Goal: Find specific page/section: Find specific page/section

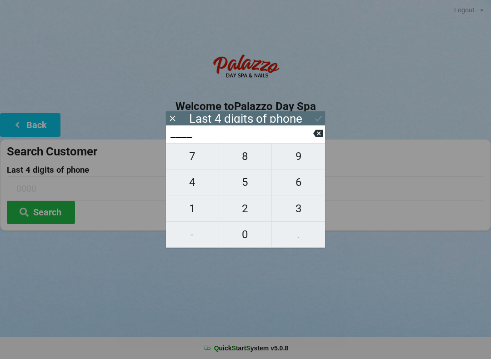
click at [299, 159] on span "9" at bounding box center [298, 156] width 53 height 19
type input "9___"
click at [197, 160] on span "7" at bounding box center [192, 156] width 53 height 19
type input "97__"
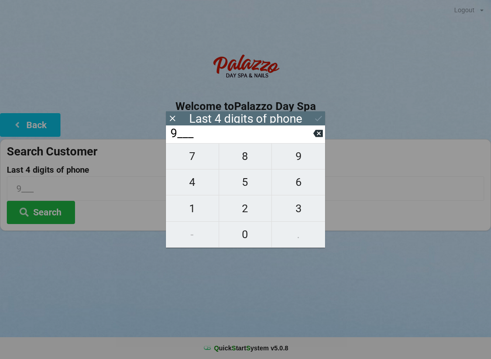
type input "97__"
click at [254, 166] on span "8" at bounding box center [245, 156] width 53 height 19
type input "978_"
click at [244, 156] on span "8" at bounding box center [245, 156] width 53 height 19
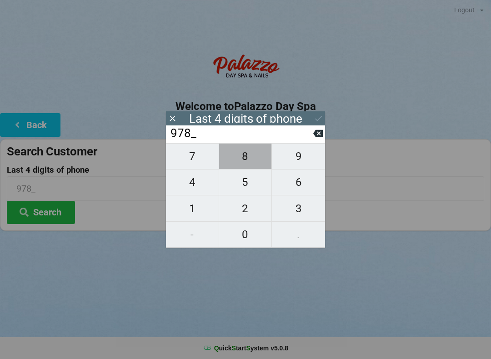
type input "9788"
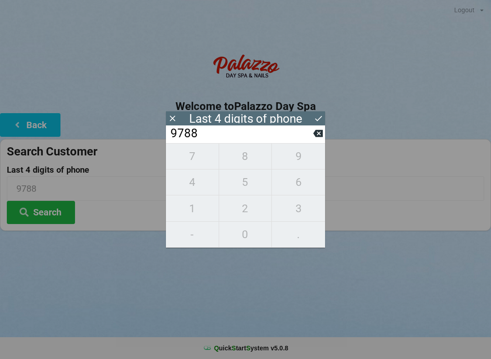
click at [315, 123] on button at bounding box center [319, 118] width 10 height 12
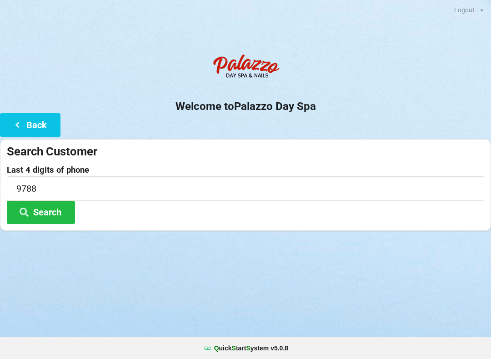
click at [315, 136] on div "Welcome to Palazzo Day Spa Back Search Customer Last 4 digits of phone 9788 Sea…" at bounding box center [245, 140] width 491 height 181
click at [168, 176] on input "9788" at bounding box center [245, 188] width 477 height 24
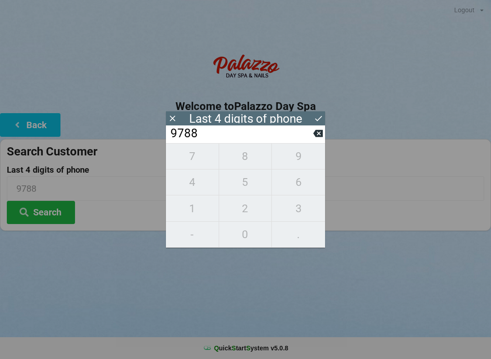
click at [315, 137] on icon at bounding box center [318, 133] width 10 height 7
click at [320, 138] on icon at bounding box center [318, 134] width 10 height 10
click at [321, 134] on icon at bounding box center [318, 133] width 10 height 7
click at [321, 132] on icon at bounding box center [318, 134] width 10 height 10
type input "____"
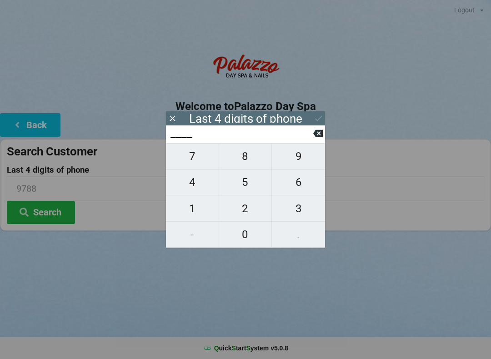
click at [200, 182] on span "4" at bounding box center [192, 182] width 53 height 19
type input "4___"
click at [252, 234] on span "0" at bounding box center [245, 234] width 53 height 19
type input "40__"
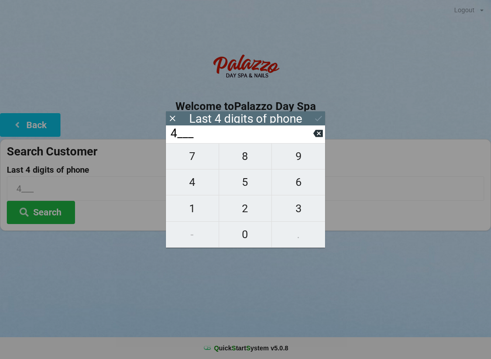
type input "40__"
click at [193, 203] on span "1" at bounding box center [192, 208] width 53 height 19
type input "401_"
click at [251, 244] on span "0" at bounding box center [245, 234] width 53 height 19
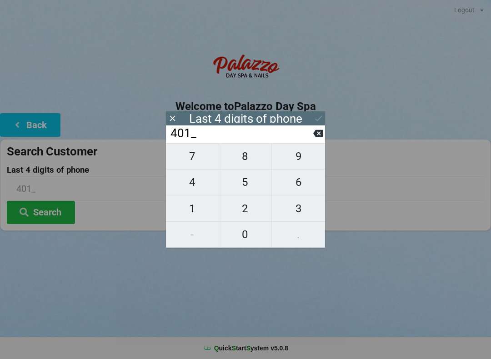
type input "4010"
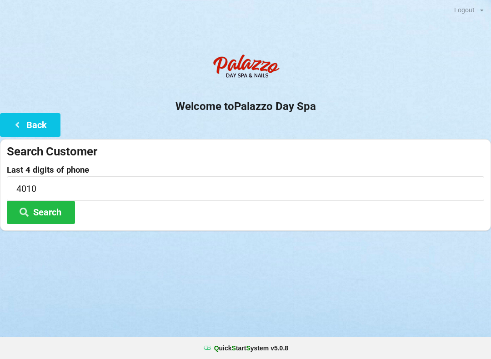
click at [110, 249] on div at bounding box center [245, 242] width 491 height 23
click at [60, 208] on button "Search" at bounding box center [41, 212] width 68 height 23
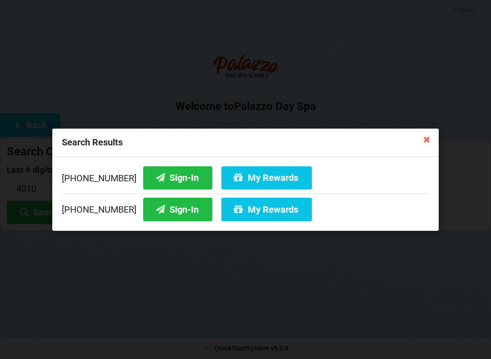
click at [180, 215] on button "Sign-In" at bounding box center [177, 209] width 69 height 23
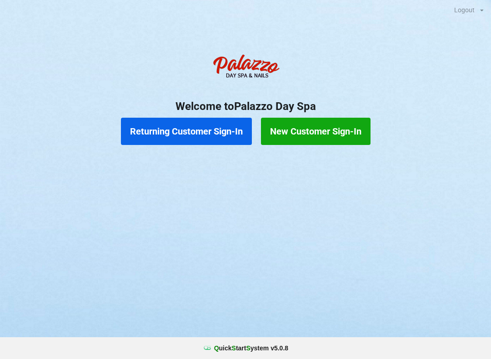
click at [174, 142] on button "Returning Customer Sign-In" at bounding box center [186, 131] width 131 height 27
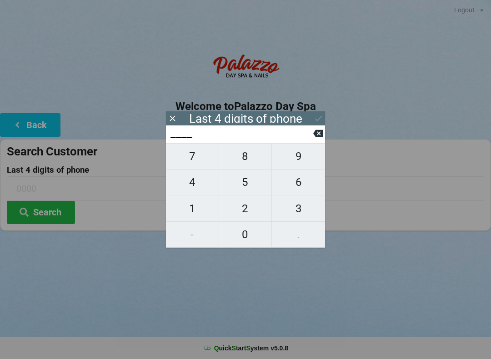
click at [190, 210] on span "1" at bounding box center [192, 208] width 53 height 19
type input "1___"
click at [247, 240] on span "0" at bounding box center [245, 234] width 53 height 19
type input "10__"
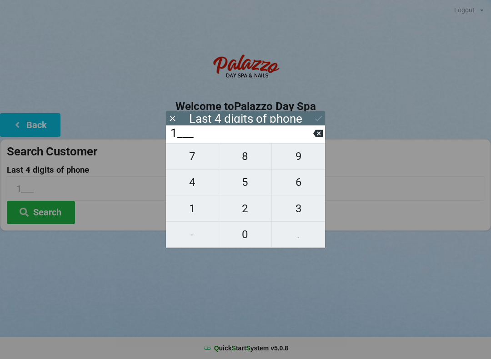
type input "10__"
click at [195, 185] on span "4" at bounding box center [192, 182] width 53 height 19
type input "104_"
click at [248, 165] on span "8" at bounding box center [245, 156] width 53 height 19
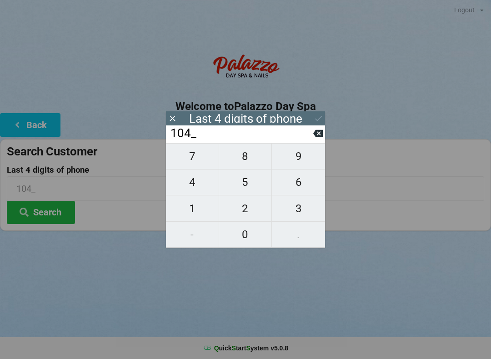
type input "1048"
click at [314, 118] on icon at bounding box center [319, 119] width 10 height 10
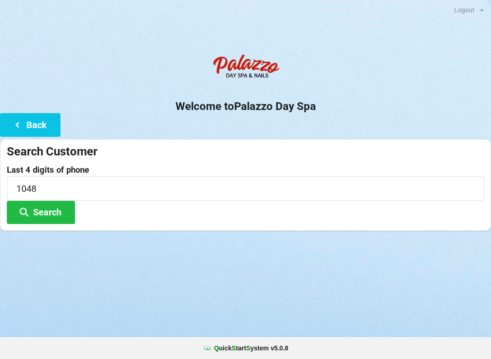
click at [48, 212] on button "Search" at bounding box center [41, 212] width 68 height 23
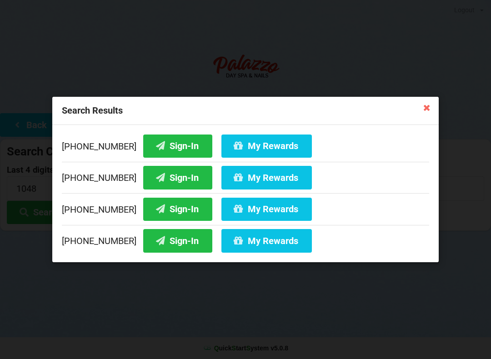
click at [167, 240] on button "Sign-In" at bounding box center [177, 240] width 69 height 23
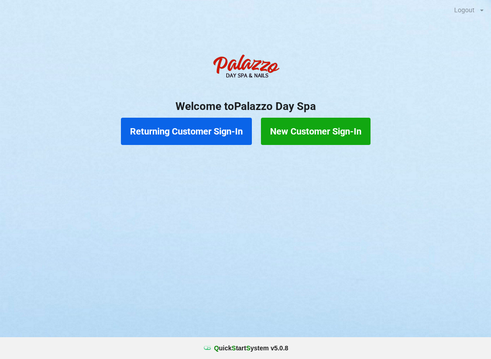
click at [201, 140] on button "Returning Customer Sign-In" at bounding box center [186, 131] width 131 height 27
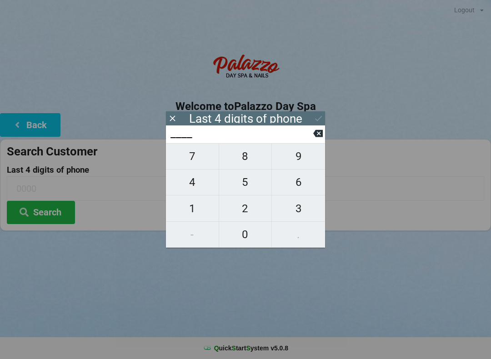
click at [200, 184] on span "4" at bounding box center [192, 182] width 53 height 19
type input "4___"
click at [317, 138] on icon at bounding box center [318, 134] width 10 height 10
click at [192, 210] on span "1" at bounding box center [192, 208] width 53 height 19
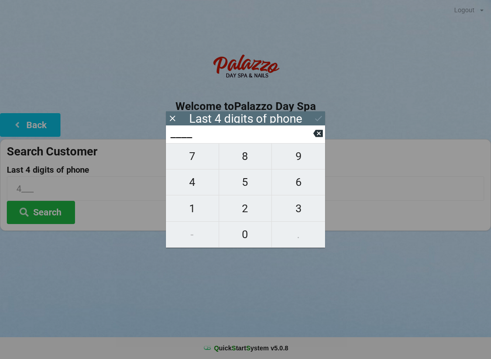
type input "1___"
click at [244, 230] on span "0" at bounding box center [245, 234] width 53 height 19
type input "10__"
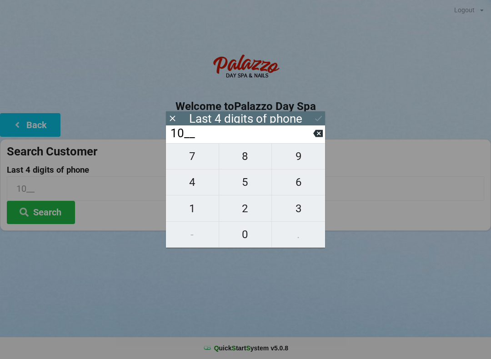
click at [193, 187] on span "4" at bounding box center [192, 182] width 53 height 19
type input "104_"
click at [255, 155] on span "8" at bounding box center [245, 156] width 53 height 19
type input "1048"
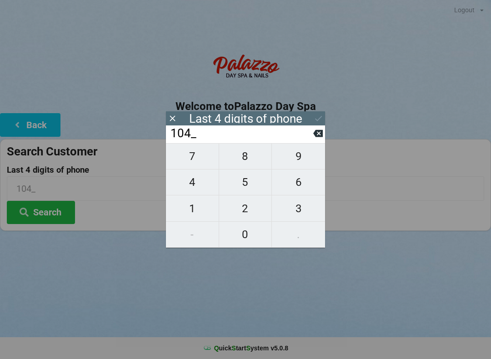
type input "1048"
click at [59, 216] on button "Search" at bounding box center [41, 212] width 68 height 23
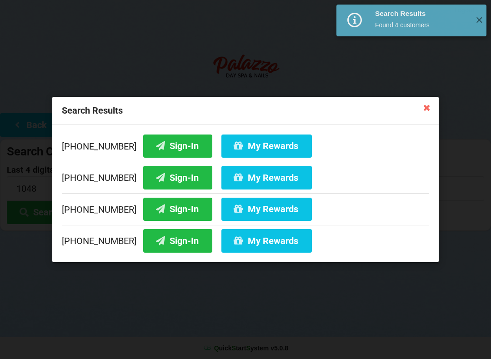
click at [164, 248] on button "Sign-In" at bounding box center [177, 240] width 69 height 23
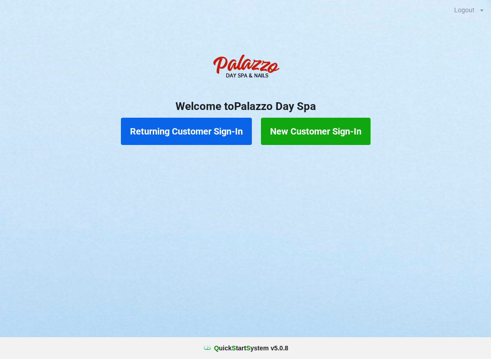
click at [181, 135] on button "Returning Customer Sign-In" at bounding box center [186, 131] width 131 height 27
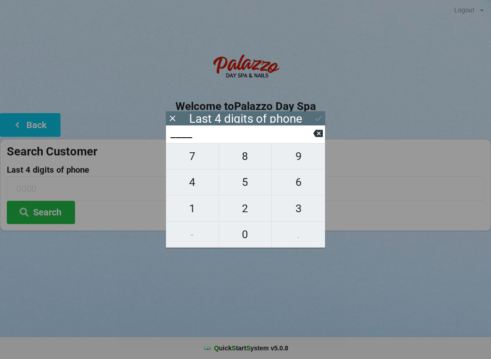
click at [195, 181] on span "4" at bounding box center [192, 182] width 53 height 19
type input "4___"
click at [300, 217] on span "3" at bounding box center [298, 208] width 53 height 19
type input "43__"
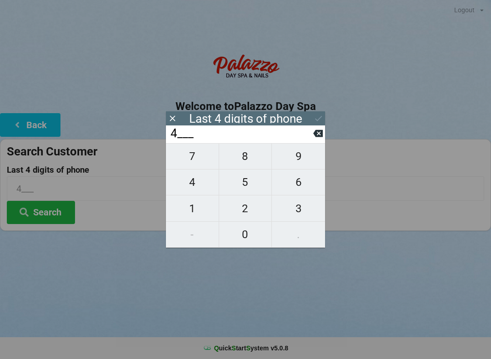
type input "43__"
click at [298, 166] on span "9" at bounding box center [298, 156] width 53 height 19
type input "439_"
click at [296, 218] on span "3" at bounding box center [298, 208] width 53 height 19
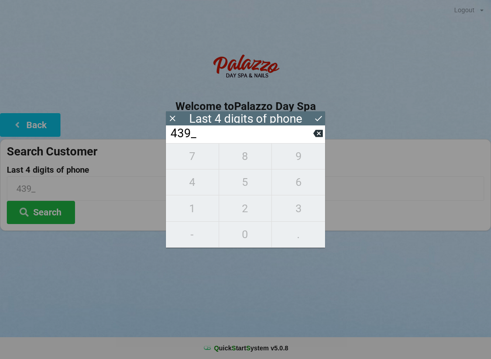
type input "4393"
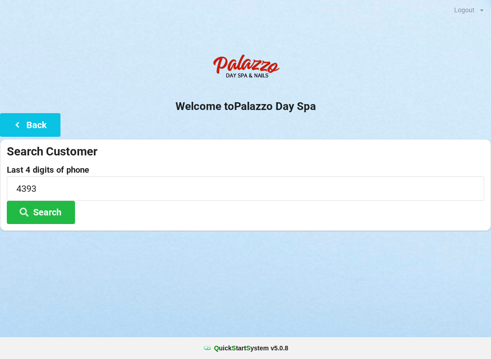
click at [56, 215] on button "Search" at bounding box center [41, 212] width 68 height 23
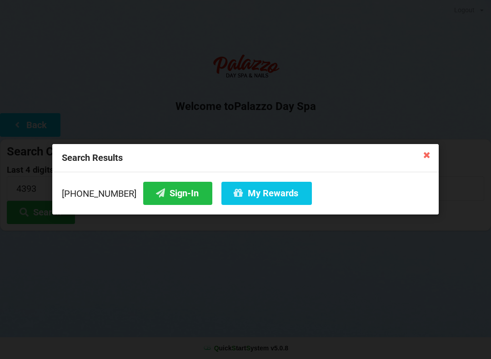
click at [166, 198] on button "Sign-In" at bounding box center [177, 193] width 69 height 23
